Goal: Navigation & Orientation: Find specific page/section

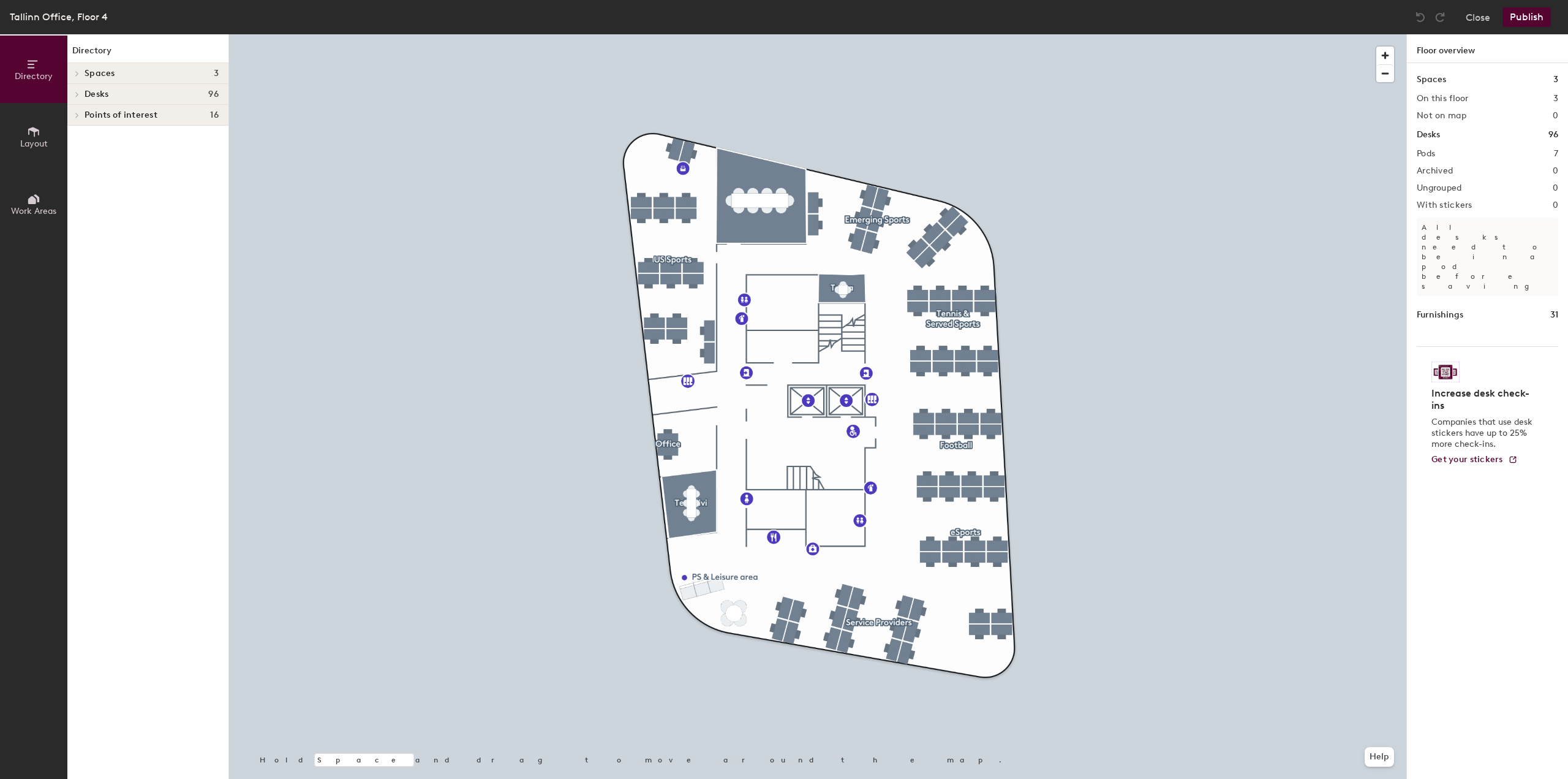
click at [100, 94] on span "Desks" at bounding box center [96, 93] width 24 height 10
click at [103, 221] on span "US Sports" at bounding box center [104, 220] width 38 height 10
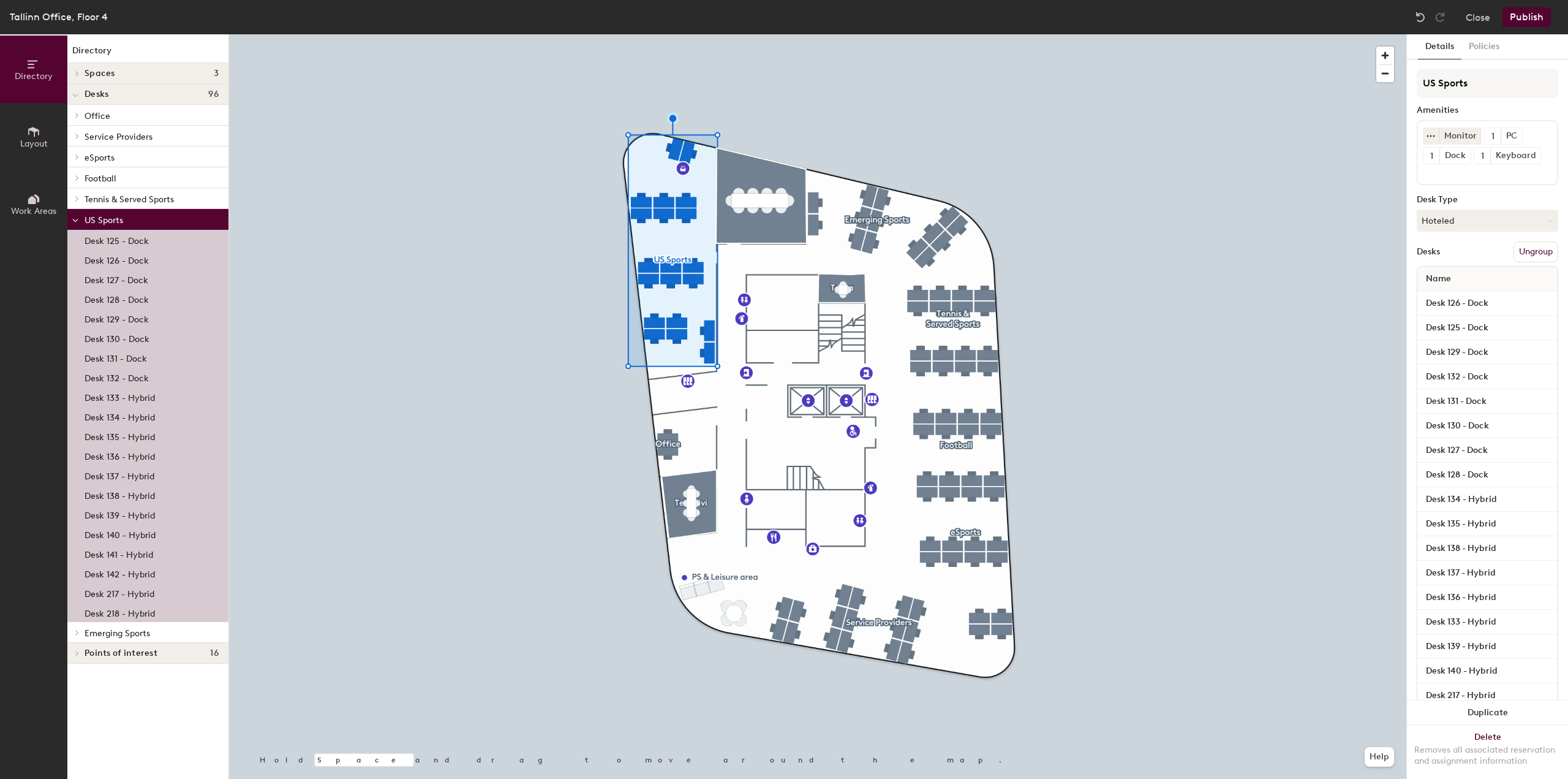
click at [91, 142] on p "Service Providers" at bounding box center [152, 136] width 134 height 16
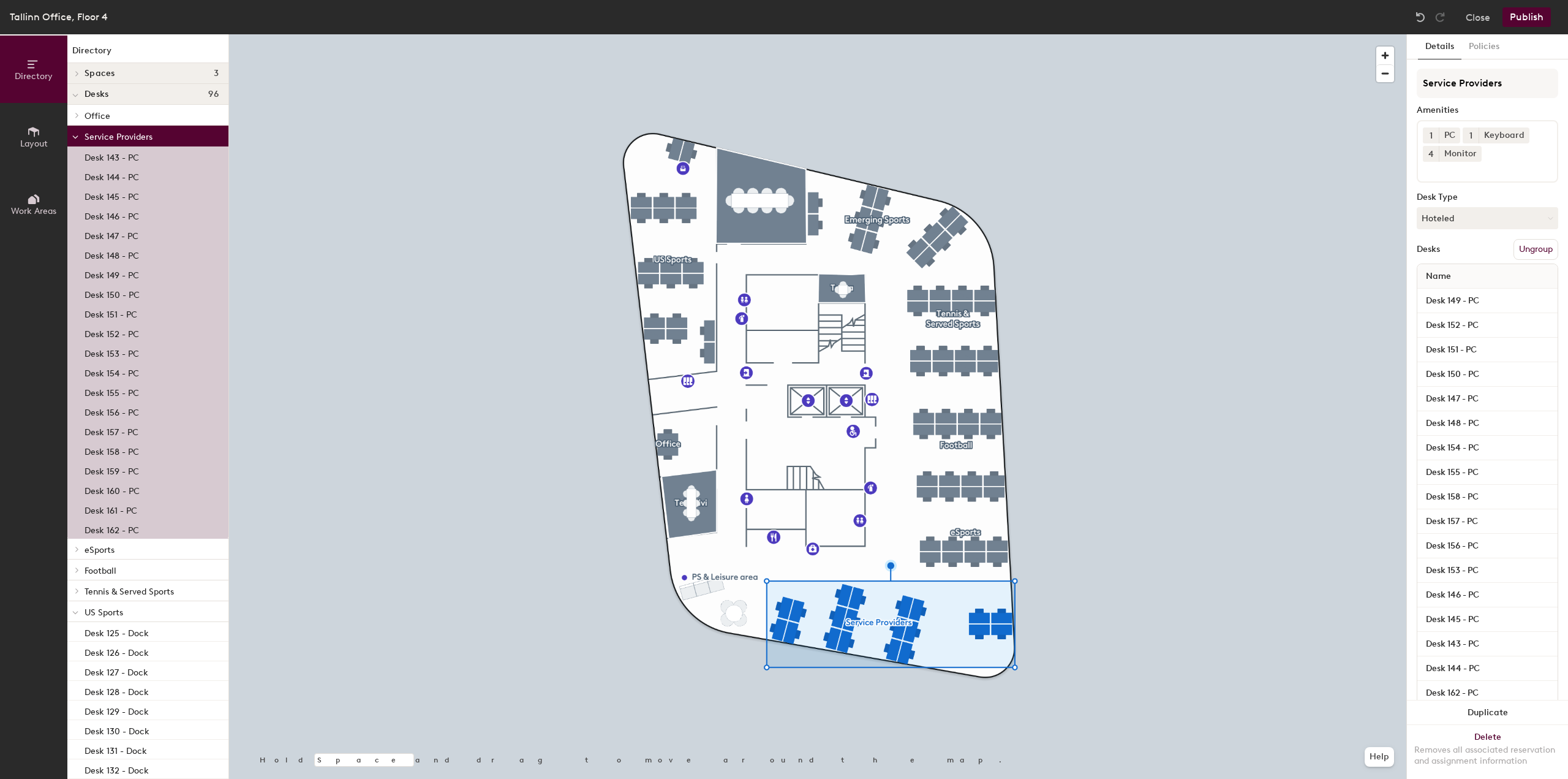
click at [118, 93] on h4 "Desks 96" at bounding box center [152, 93] width 134 height 10
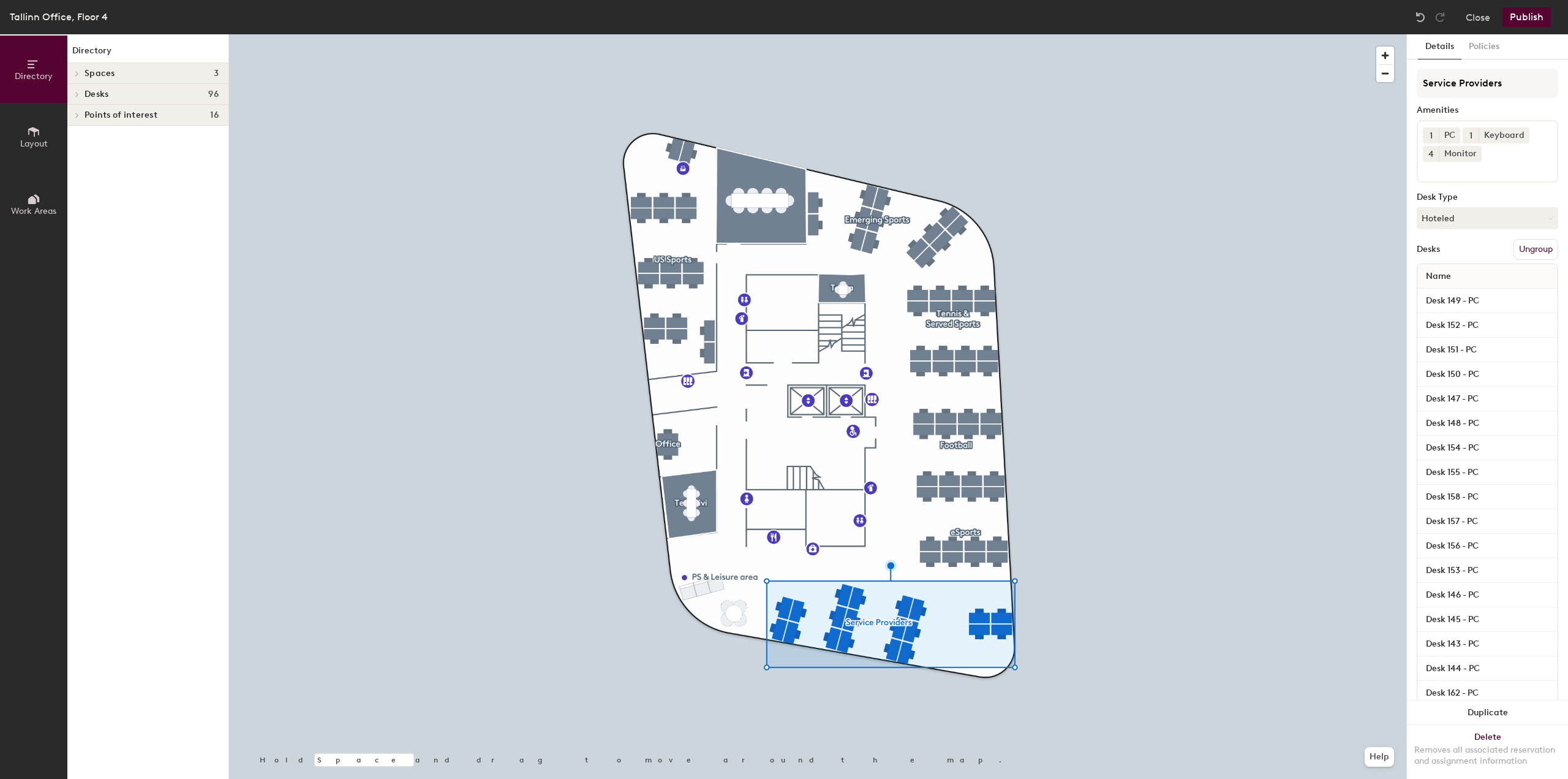
click at [117, 72] on h4 "Spaces 3" at bounding box center [152, 73] width 134 height 10
